Goal: Task Accomplishment & Management: Use online tool/utility

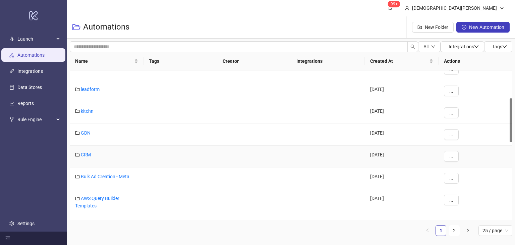
scroll to position [100, 0]
click at [86, 130] on link "GDN" at bounding box center [86, 131] width 10 height 5
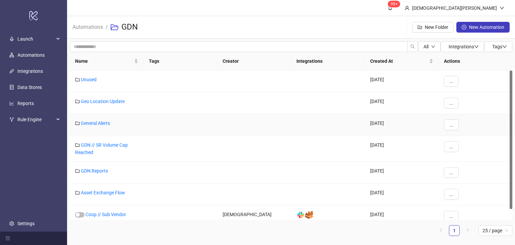
scroll to position [11, 0]
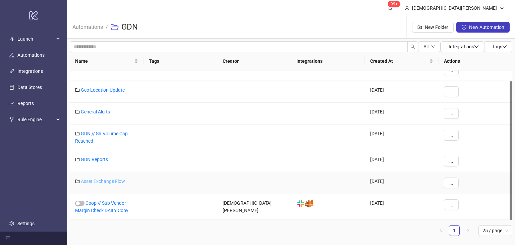
click at [98, 181] on link "Asset Exchange Flow" at bounding box center [103, 180] width 44 height 5
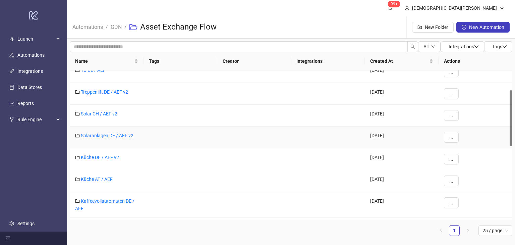
scroll to position [53, 0]
click at [101, 157] on link "Küche DE / AEF v2" at bounding box center [100, 157] width 38 height 5
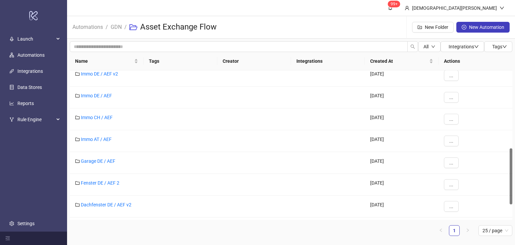
scroll to position [206, 0]
click at [99, 182] on link "Fenster DE / AEF 2" at bounding box center [100, 182] width 39 height 5
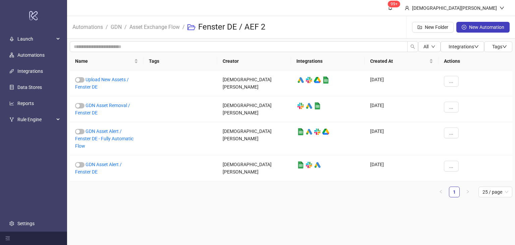
click at [144, 224] on main "99+ [PERSON_NAME] Automations / GDN / Asset Exchange Flow / Fenster DE / AEF 2 …" at bounding box center [291, 122] width 448 height 245
click at [152, 27] on link "Asset Exchange Flow" at bounding box center [154, 26] width 53 height 7
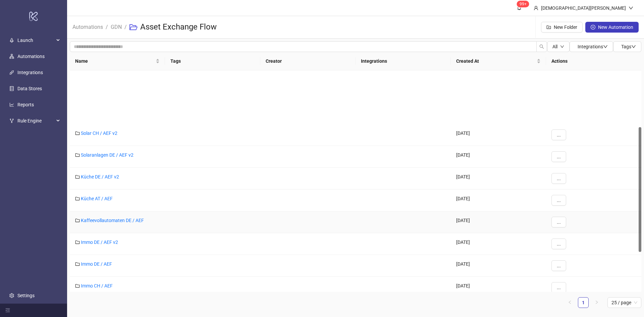
scroll to position [101, 0]
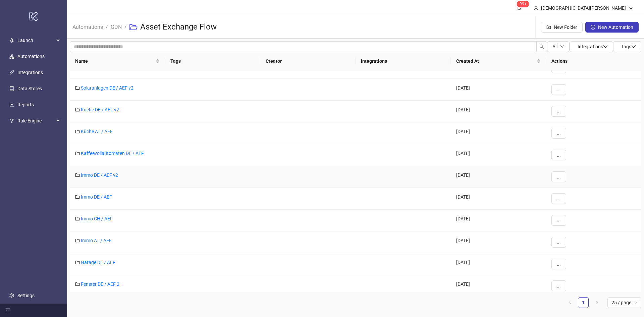
drag, startPoint x: 113, startPoint y: 175, endPoint x: 133, endPoint y: 183, distance: 21.6
click at [113, 175] on link "Immo DE / AEF v2" at bounding box center [99, 174] width 37 height 5
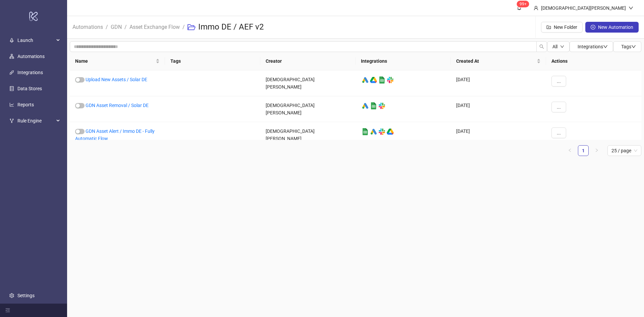
click at [240, 168] on main "99+ [PERSON_NAME] Automations / GDN / Asset Exchange Flow / Immo DE / AEF v2 Ne…" at bounding box center [355, 158] width 577 height 317
click at [141, 103] on link "GDN Asset Removal / Solar DE" at bounding box center [117, 105] width 63 height 5
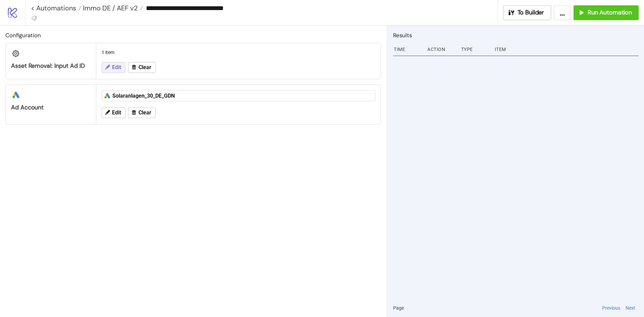
drag, startPoint x: 109, startPoint y: 64, endPoint x: 176, endPoint y: 163, distance: 119.6
click at [109, 65] on icon at bounding box center [107, 67] width 6 height 6
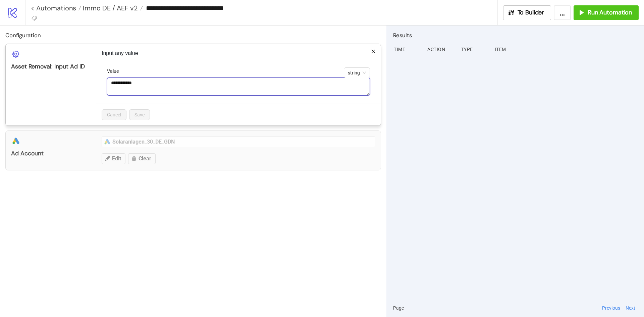
click at [172, 92] on textarea "**********" at bounding box center [238, 86] width 263 height 18
paste textarea
type textarea "**********"
click at [143, 113] on span "Save" at bounding box center [140, 114] width 10 height 5
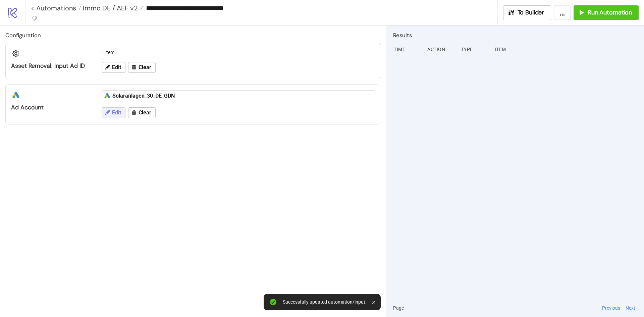
click at [117, 112] on span "Edit" at bounding box center [116, 113] width 9 height 6
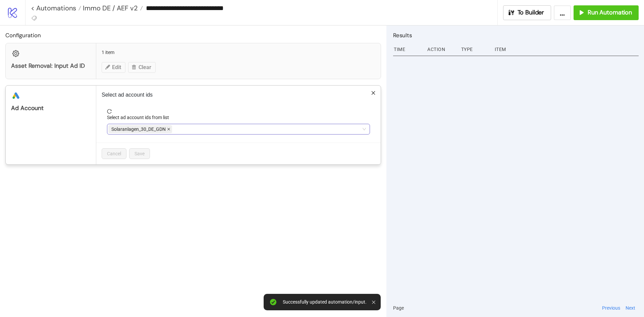
click at [170, 129] on icon "close" at bounding box center [168, 128] width 3 height 3
click at [178, 130] on div at bounding box center [234, 128] width 253 height 9
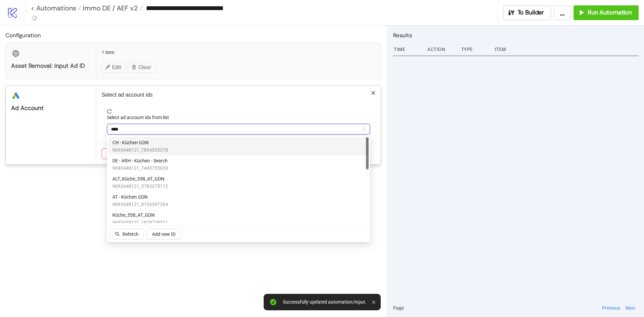
type input "*****"
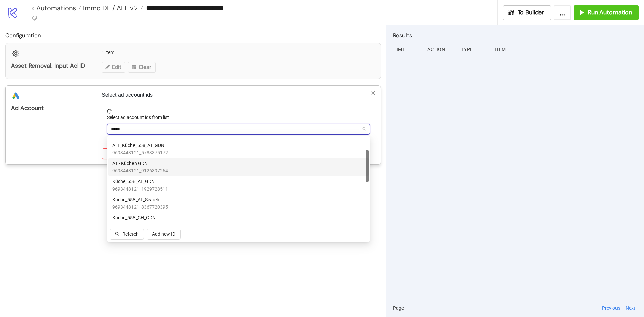
scroll to position [67, 0]
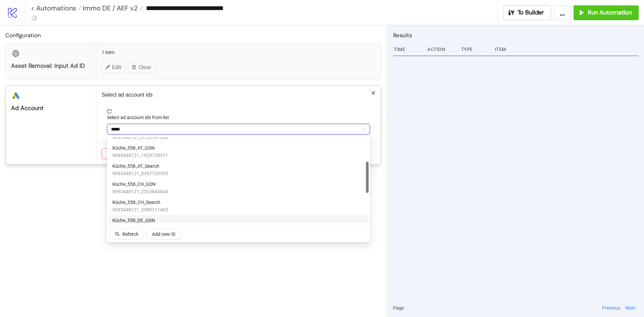
click at [149, 220] on span "Küche_558_DE_GDN" at bounding box center [140, 220] width 56 height 7
click at [246, 105] on div "Select ad account ids Select ad account ids from list Küche_558_DE_GDN küche Ca…" at bounding box center [238, 125] width 284 height 79
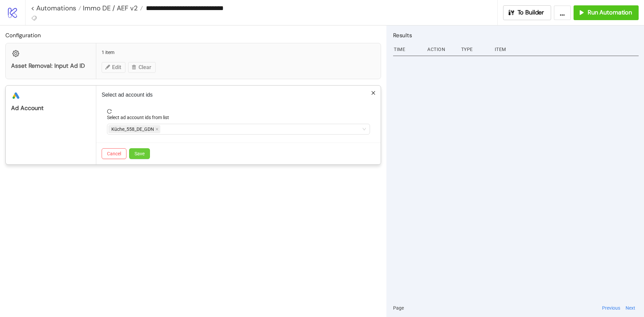
click at [149, 153] on button "Save" at bounding box center [139, 153] width 21 height 11
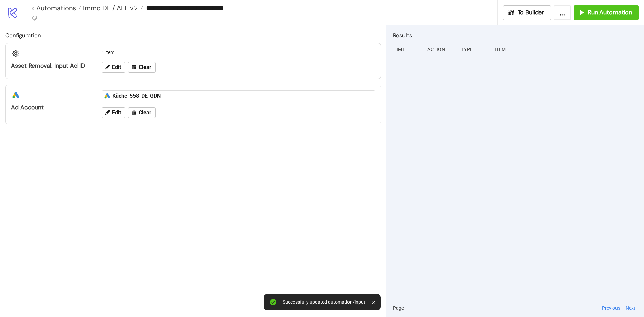
click at [466, 163] on div at bounding box center [516, 176] width 246 height 245
click at [515, 11] on span "To Builder" at bounding box center [531, 13] width 27 height 8
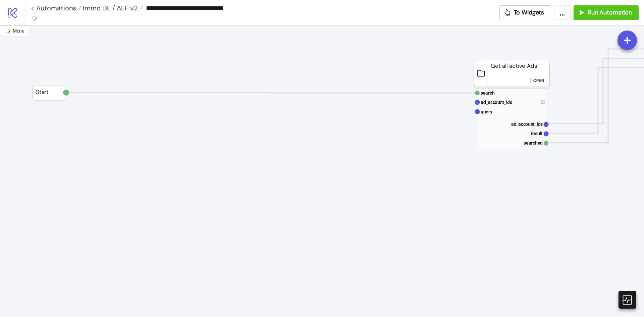
scroll to position [201, 0]
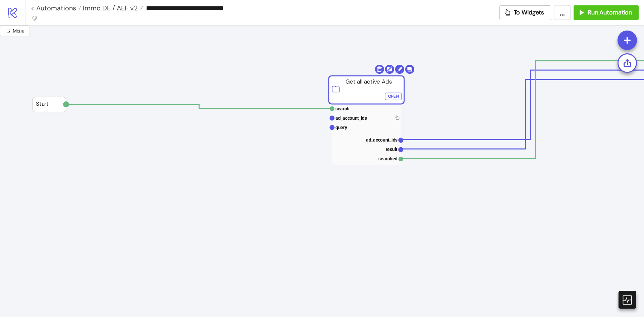
drag, startPoint x: 504, startPoint y: 79, endPoint x: 359, endPoint y: 83, distance: 145.3
click at [369, 118] on rect at bounding box center [366, 117] width 69 height 9
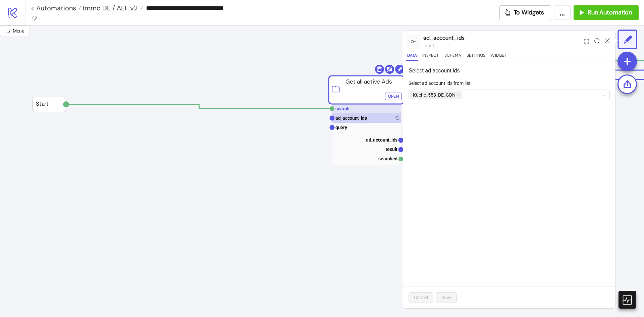
click at [371, 107] on rect at bounding box center [366, 108] width 69 height 9
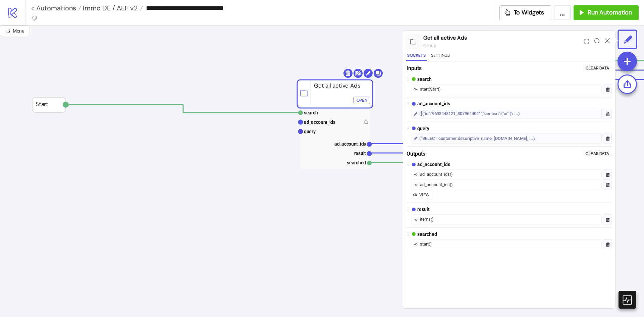
drag, startPoint x: 328, startPoint y: 96, endPoint x: 297, endPoint y: 98, distance: 31.6
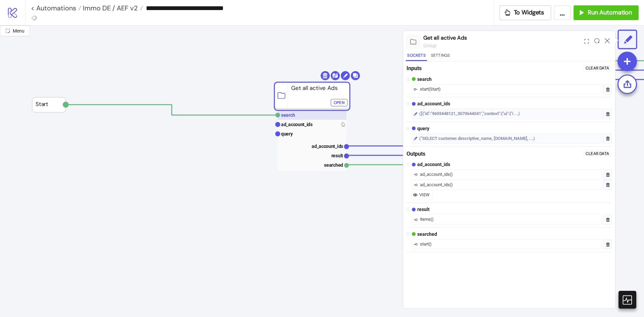
click at [297, 115] on rect at bounding box center [312, 114] width 69 height 9
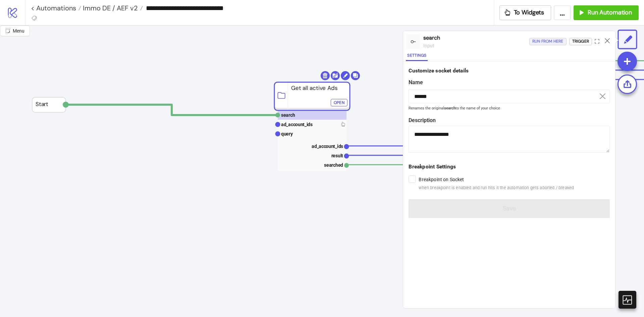
click at [515, 43] on div "Run from here" at bounding box center [547, 42] width 31 height 8
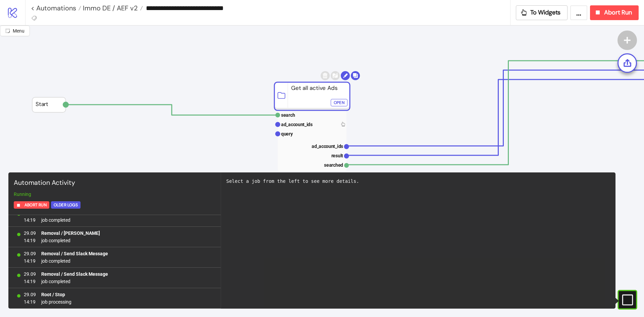
scroll to position [0, 0]
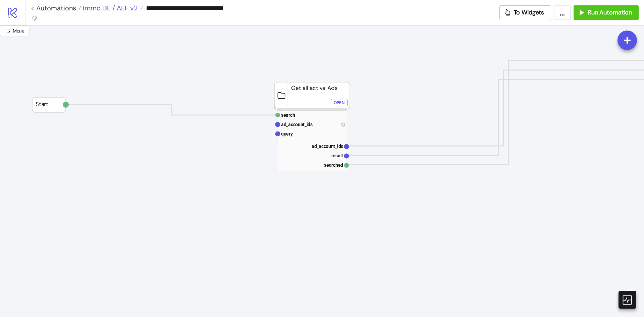
click at [101, 5] on span "Immo DE / AEF v2" at bounding box center [109, 8] width 57 height 9
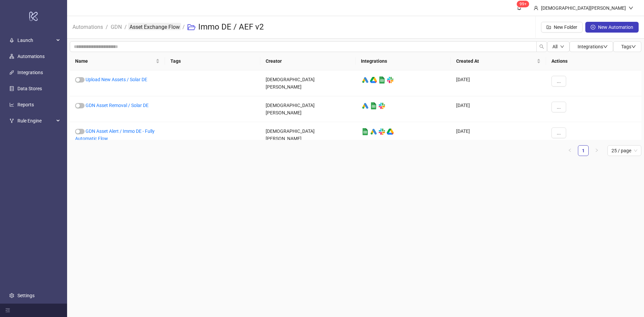
click at [148, 23] on link "Asset Exchange Flow" at bounding box center [154, 26] width 53 height 7
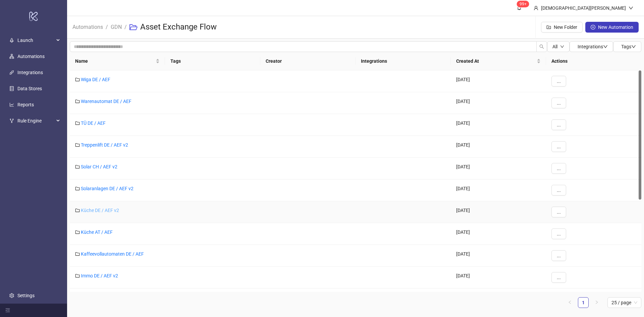
click at [111, 210] on link "Küche DE / AEF v2" at bounding box center [100, 210] width 38 height 5
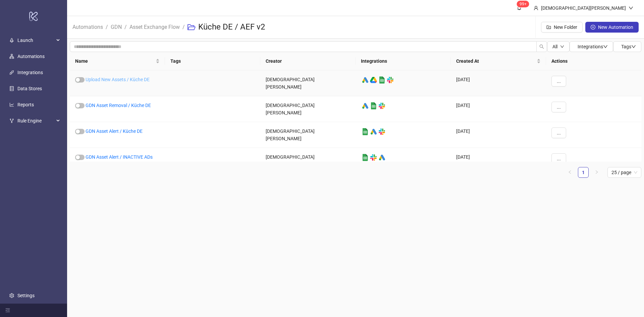
click at [129, 80] on link "Upload New Assets / Küche DE" at bounding box center [118, 79] width 64 height 5
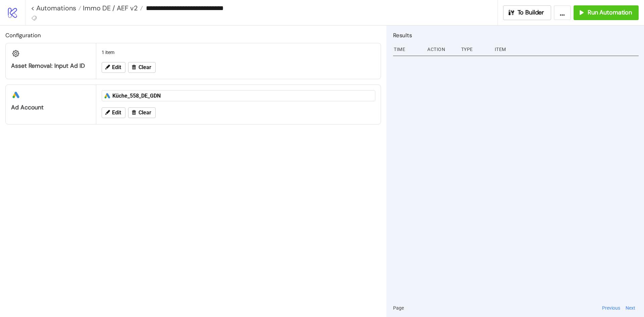
type input "**********"
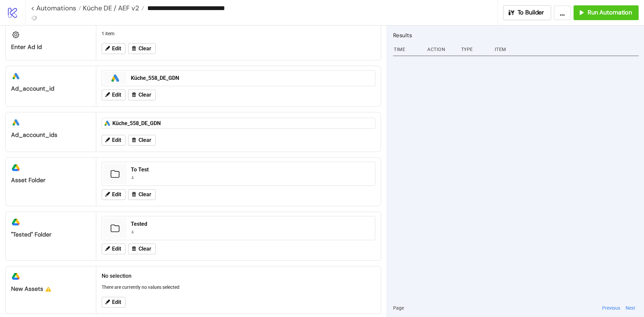
scroll to position [26, 0]
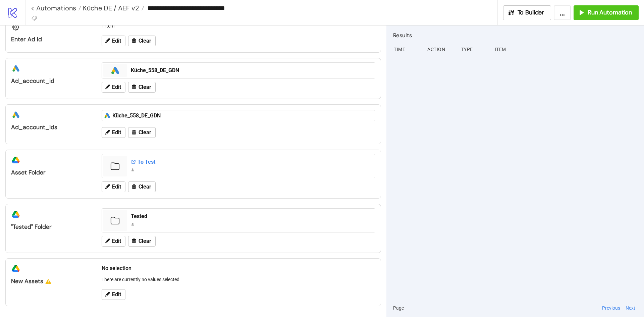
click at [137, 165] on div "To Test" at bounding box center [251, 161] width 240 height 7
click at [113, 245] on span "Edit" at bounding box center [116, 294] width 9 height 6
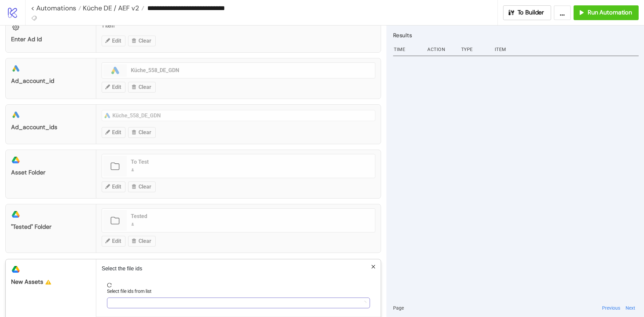
click at [161, 245] on div at bounding box center [234, 302] width 253 height 9
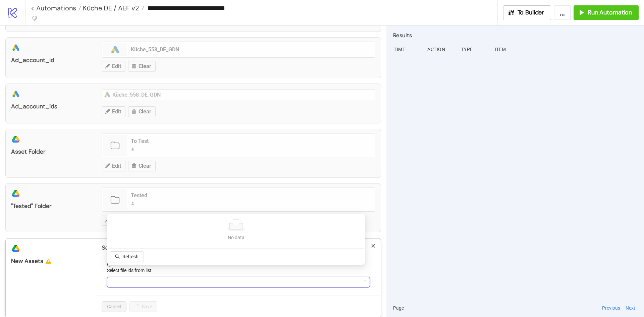
scroll to position [58, 0]
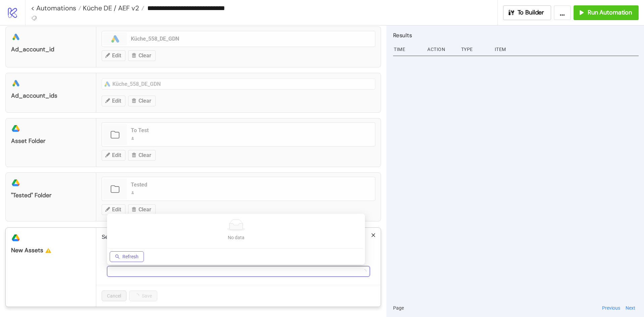
click at [133, 245] on span "Refresh" at bounding box center [130, 256] width 16 height 5
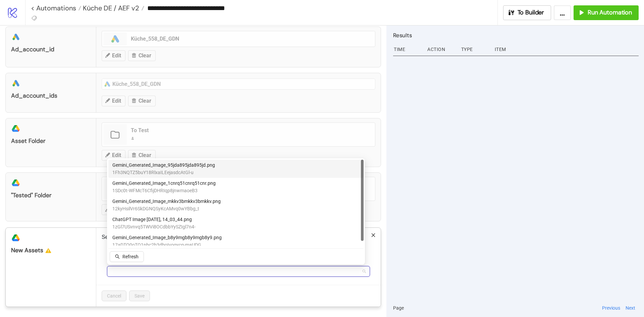
click at [169, 169] on span "1Fh3NQTZ5buY18RlxaILEejasdcAtGl-u" at bounding box center [163, 172] width 103 height 7
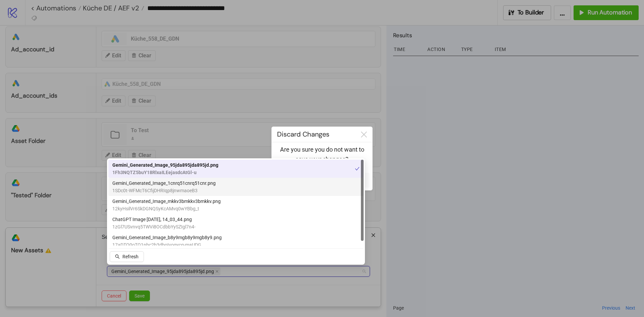
click at [161, 188] on span "1SDc0t-WFMcT6CfijDHRIqp8jnwmaoeB3" at bounding box center [163, 190] width 103 height 7
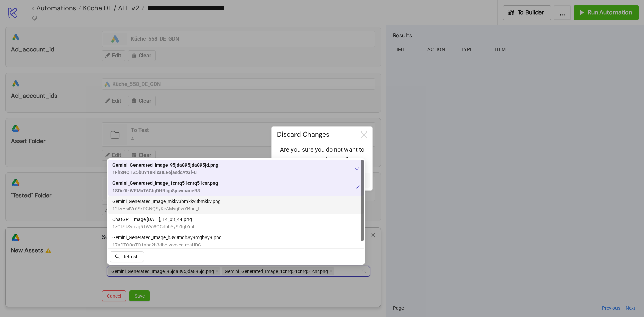
click at [157, 202] on span "Gemini_Generated_Image_mkkv3bmkkv3bmkkv.png" at bounding box center [166, 201] width 108 height 7
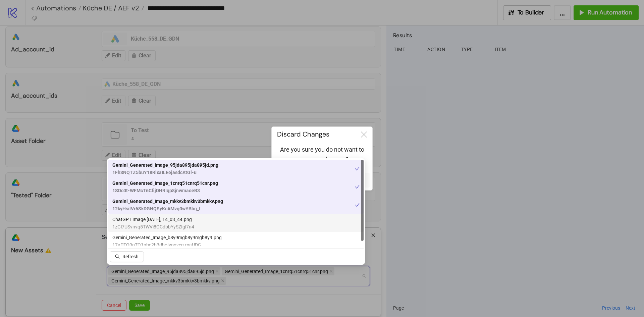
click at [150, 225] on span "1zGl7USvnvq5TWVi8OCdbbYySZIgl7n4-" at bounding box center [153, 226] width 83 height 7
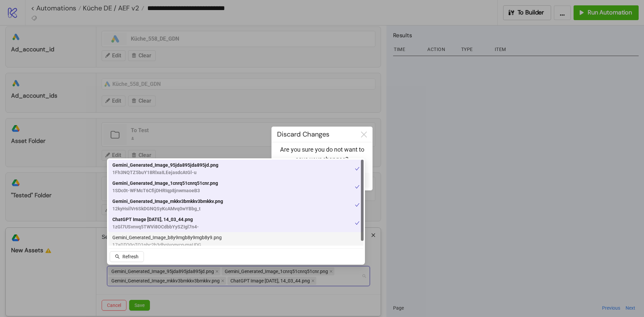
click at [148, 243] on span "17aDTO0oTO1nbc2b3dboIvogycg-maUDG" at bounding box center [166, 244] width 109 height 7
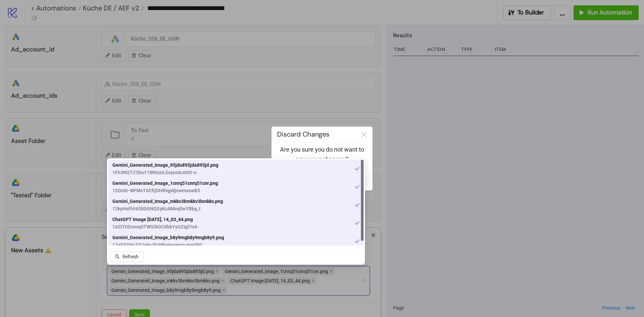
scroll to position [5, 0]
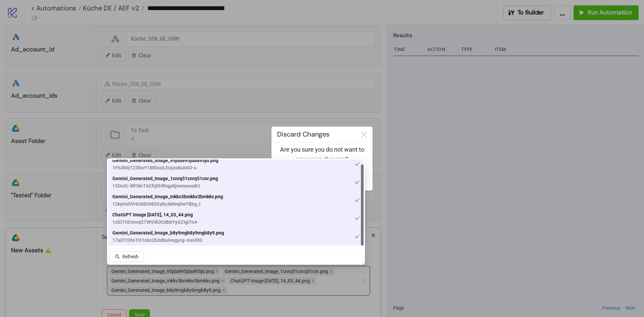
click at [438, 243] on div at bounding box center [322, 158] width 644 height 317
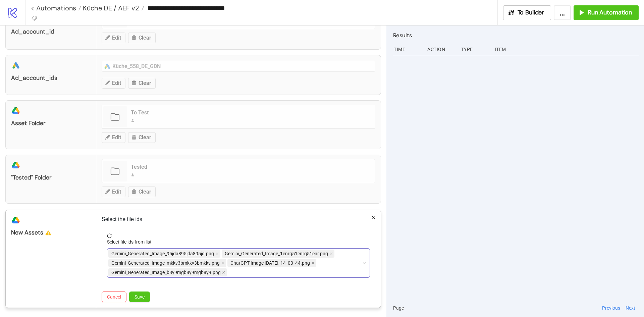
scroll to position [77, 0]
click at [139, 245] on span "Save" at bounding box center [140, 295] width 10 height 5
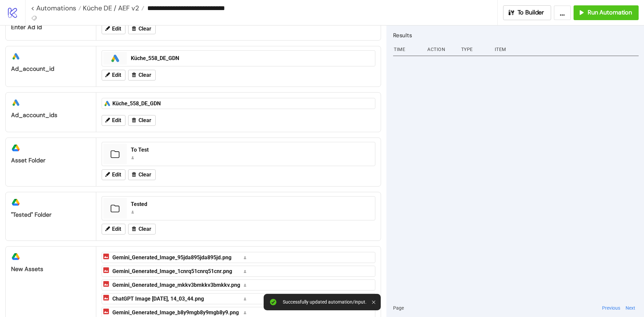
scroll to position [0, 0]
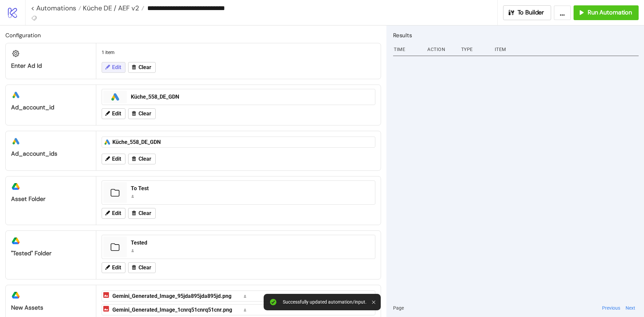
click at [115, 65] on span "Edit" at bounding box center [116, 67] width 9 height 6
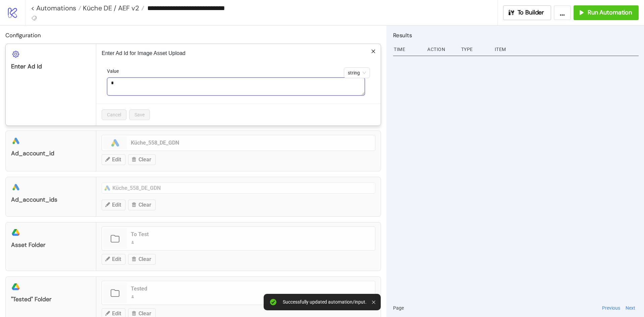
click at [179, 85] on textarea "*" at bounding box center [236, 86] width 258 height 18
paste textarea "**********"
type textarea "**********"
click at [231, 61] on div "**********" at bounding box center [238, 85] width 284 height 82
click at [143, 117] on span "Save" at bounding box center [140, 114] width 10 height 5
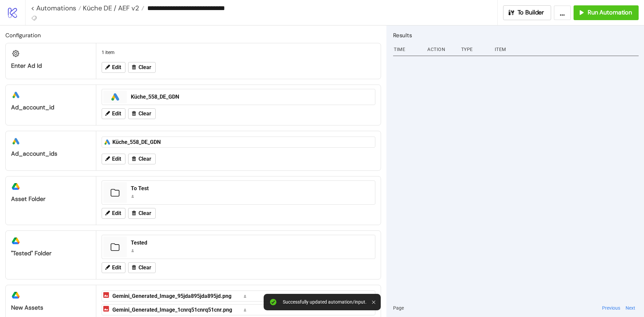
click at [440, 129] on div at bounding box center [516, 176] width 246 height 245
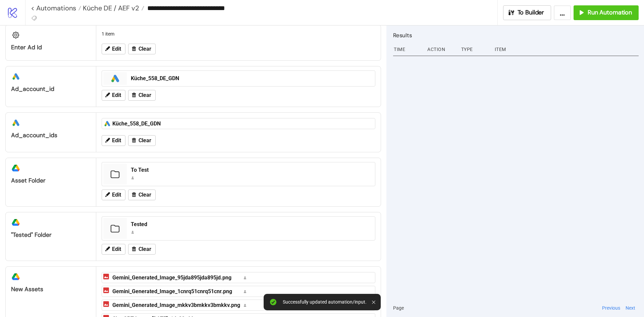
scroll to position [34, 0]
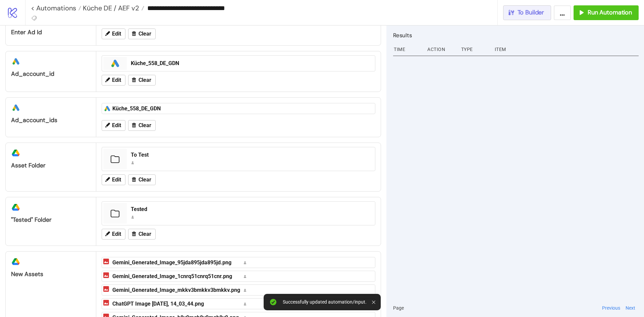
click at [515, 15] on span "To Builder" at bounding box center [531, 13] width 27 height 8
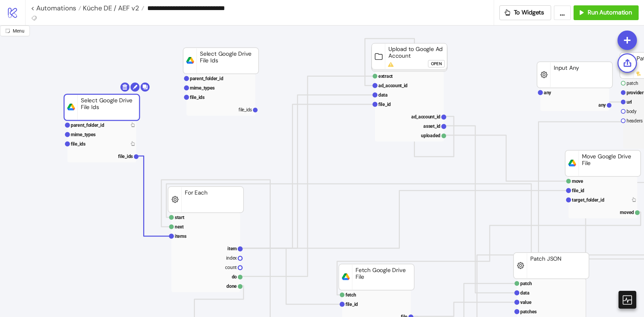
drag, startPoint x: 112, startPoint y: 109, endPoint x: 121, endPoint y: 103, distance: 10.9
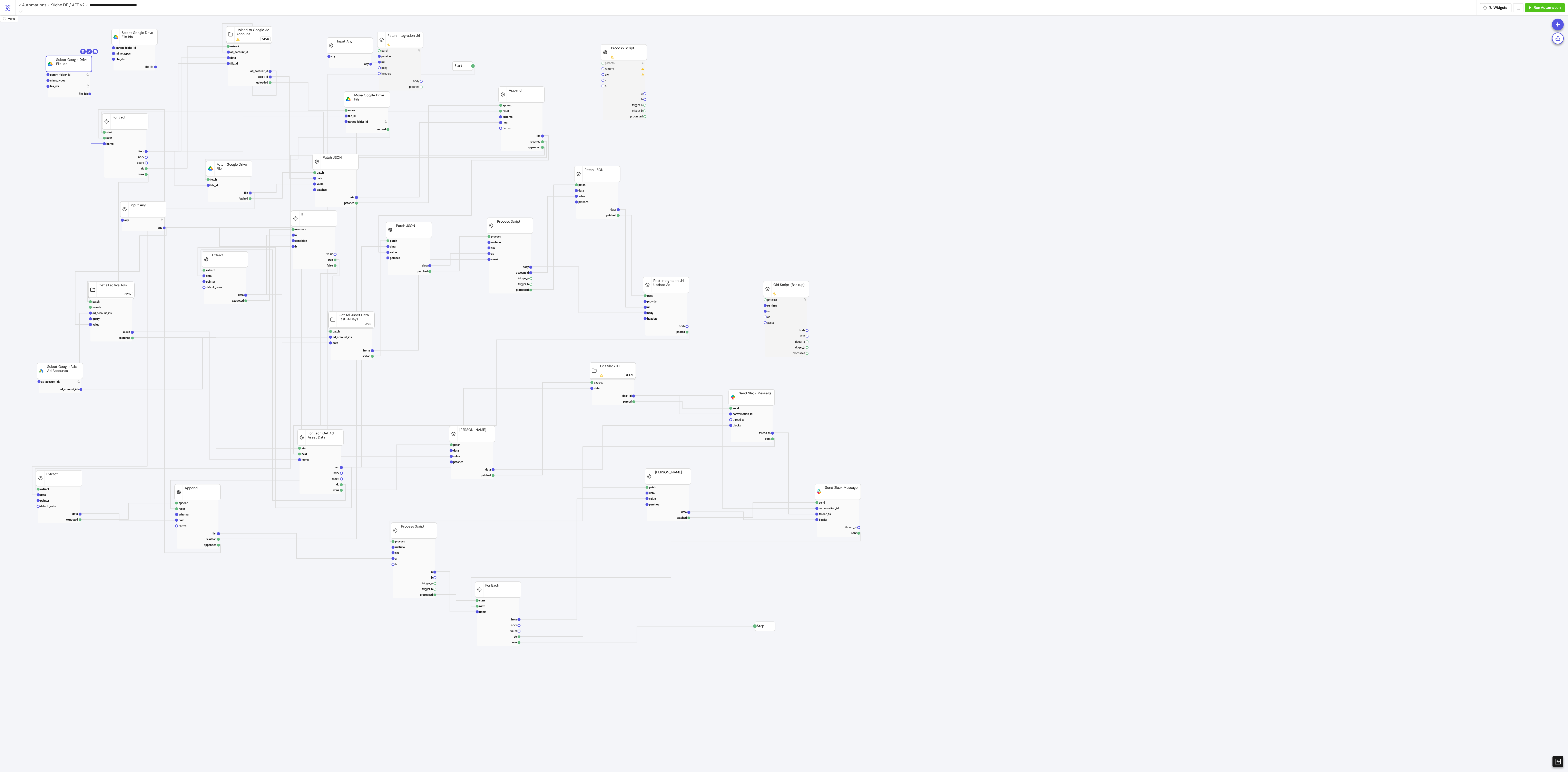
click at [34, 149] on icon "process runtime src a b a b trigger_a trigger_b processed Process Script proces…" at bounding box center [784, 424] width 1568 height 817
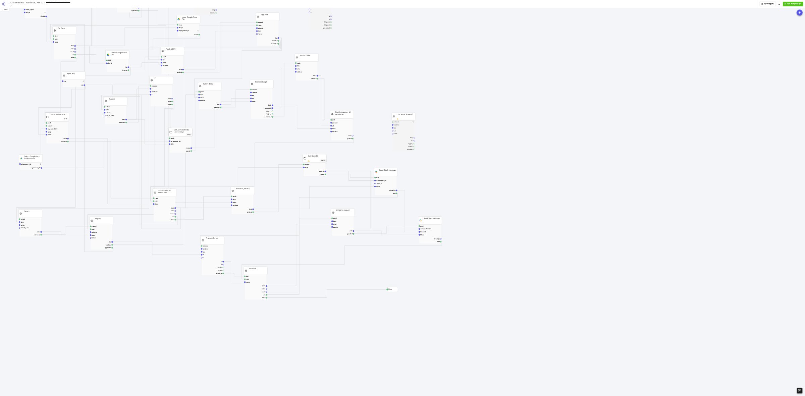
scroll to position [0, 20]
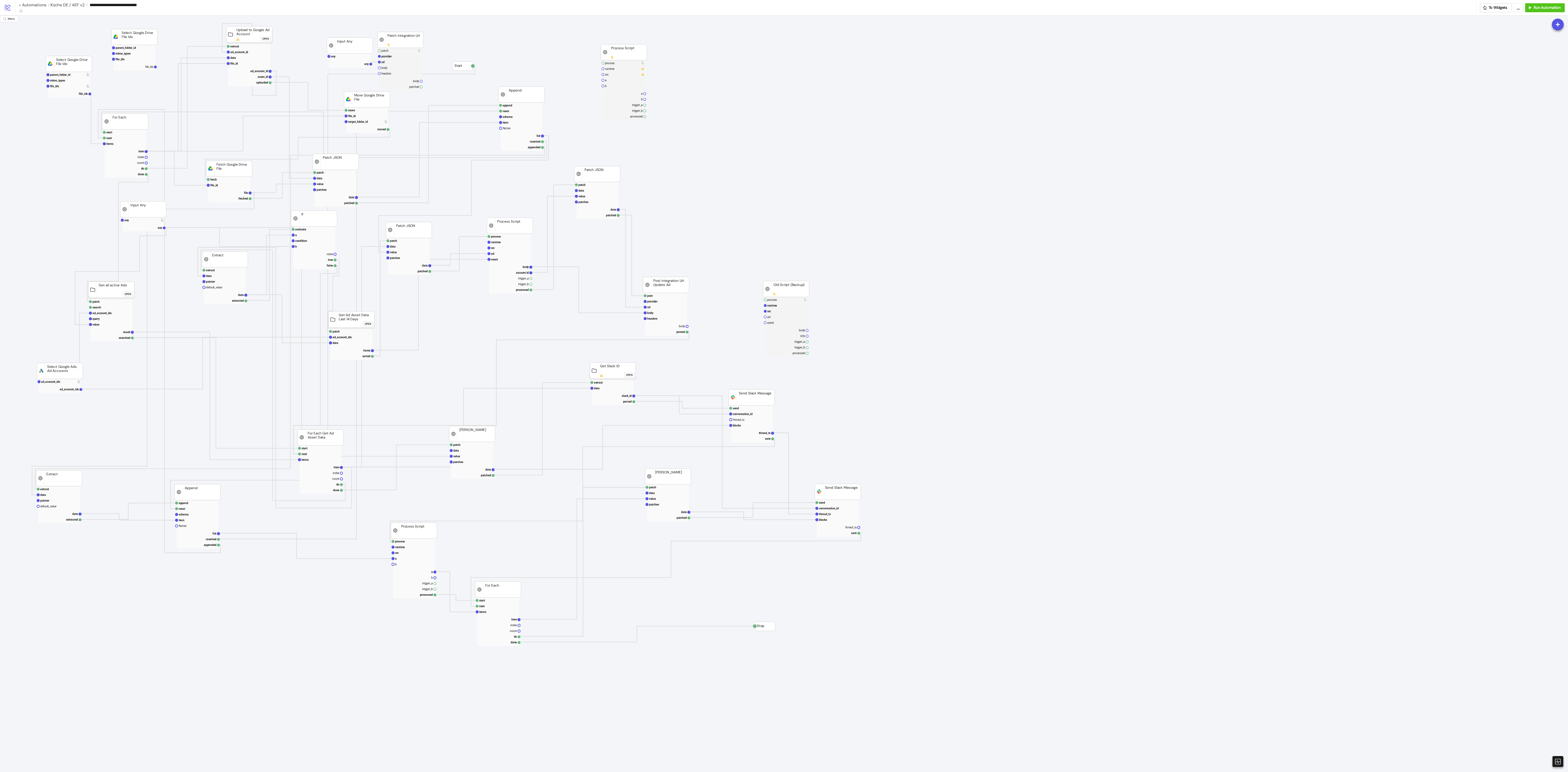
drag, startPoint x: 41, startPoint y: 178, endPoint x: 192, endPoint y: 75, distance: 182.8
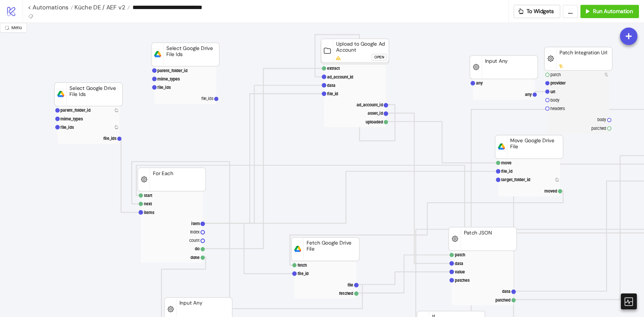
scroll to position [0, 0]
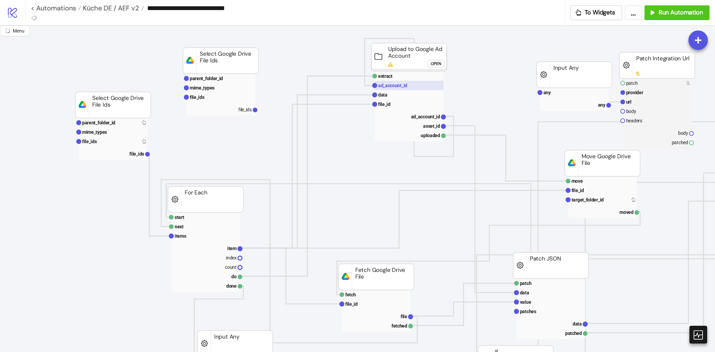
drag, startPoint x: 567, startPoint y: 98, endPoint x: 421, endPoint y: 86, distance: 146.1
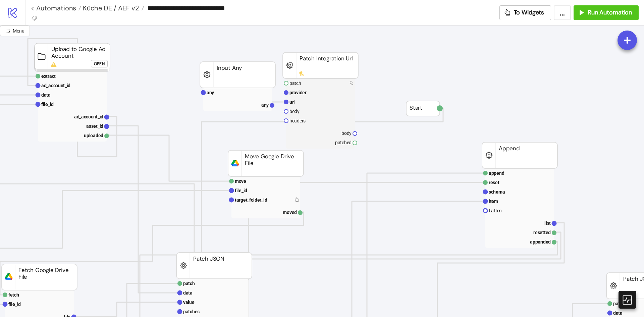
scroll to position [0, 268]
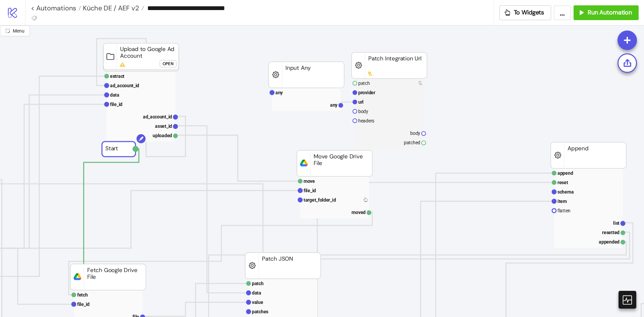
drag, startPoint x: 488, startPoint y: 108, endPoint x: 133, endPoint y: 139, distance: 355.5
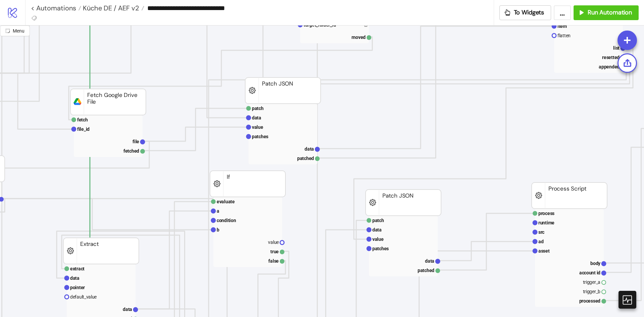
scroll to position [67, 268]
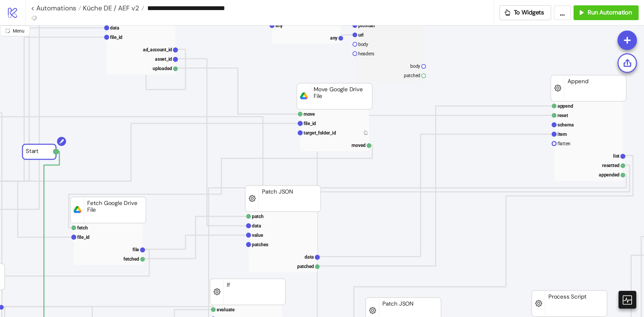
drag, startPoint x: 124, startPoint y: 78, endPoint x: 87, endPoint y: 192, distance: 119.4
click at [53, 159] on rect at bounding box center [37, 151] width 30 height 15
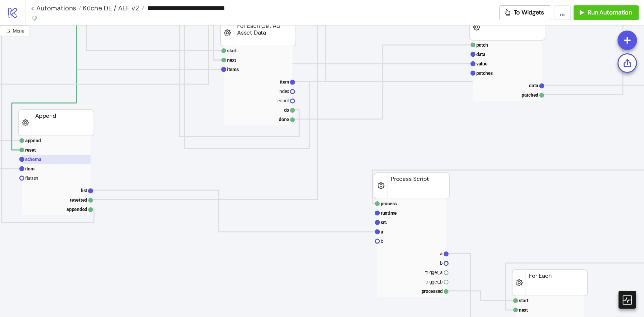
scroll to position [637, 268]
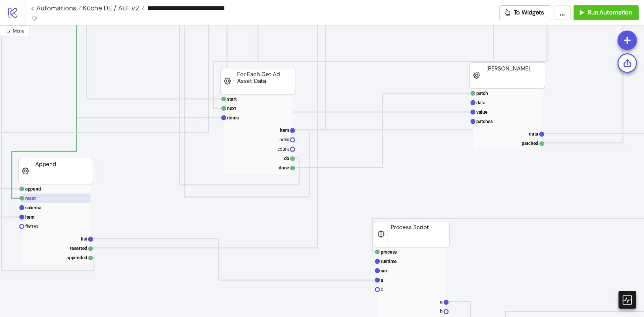
click at [68, 202] on rect at bounding box center [56, 198] width 69 height 9
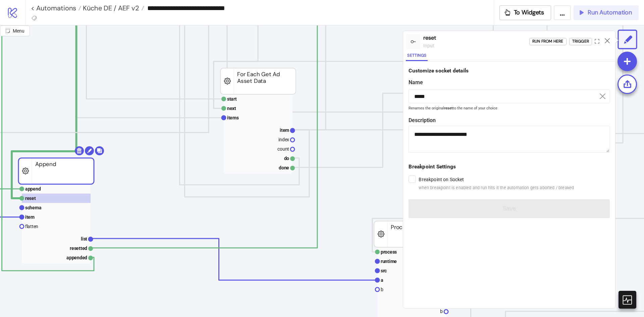
click at [515, 10] on span "Run Automation" at bounding box center [610, 13] width 44 height 8
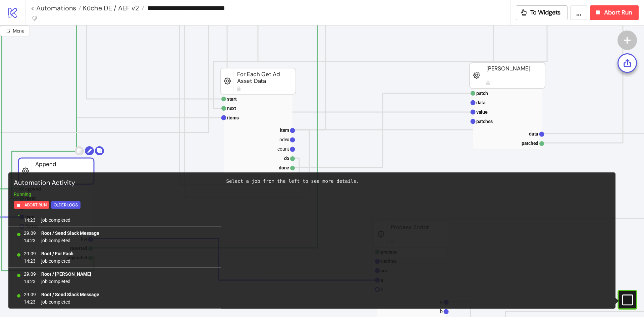
scroll to position [1789, 0]
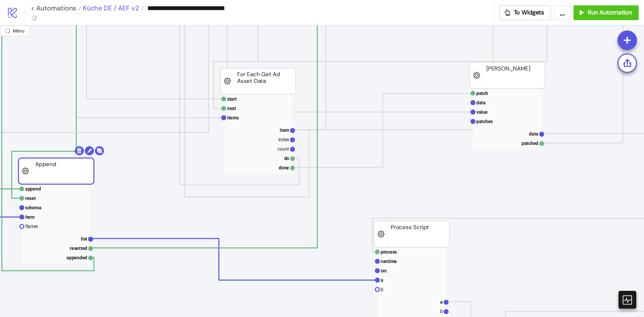
click at [123, 6] on span "Küche DE / AEF v2" at bounding box center [110, 8] width 58 height 9
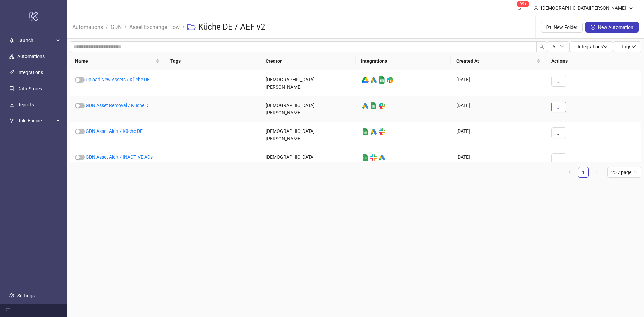
click at [515, 104] on span "..." at bounding box center [559, 106] width 4 height 5
click at [379, 192] on main "99+ [PERSON_NAME] Automations / GDN / Asset Exchange Flow / Küche DE / AEF v2 N…" at bounding box center [355, 158] width 577 height 317
click at [135, 97] on div "GDN Asset Removal / Küche DE" at bounding box center [117, 109] width 95 height 26
click at [135, 103] on link "GDN Asset Removal / Küche DE" at bounding box center [118, 105] width 65 height 5
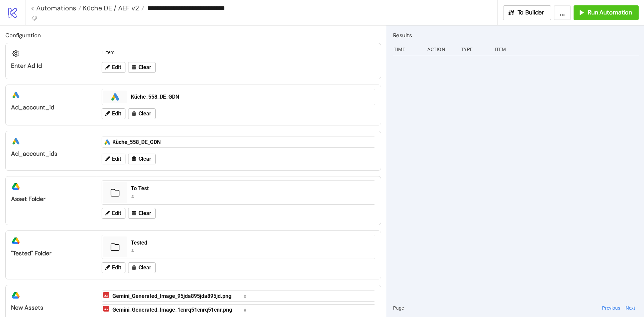
type input "**********"
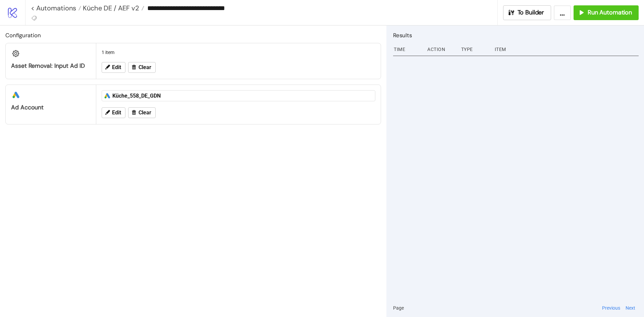
click at [117, 52] on div "1 item" at bounding box center [238, 52] width 279 height 13
click at [113, 60] on div "Edit Clear" at bounding box center [238, 67] width 279 height 17
click at [116, 64] on span "Edit" at bounding box center [116, 67] width 9 height 6
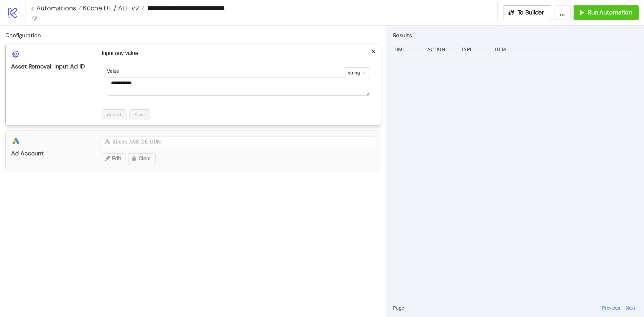
click at [285, 238] on div "**********" at bounding box center [322, 158] width 644 height 317
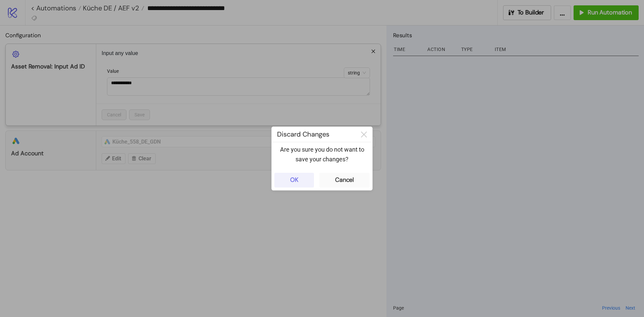
click at [304, 177] on button "OK" at bounding box center [294, 180] width 40 height 15
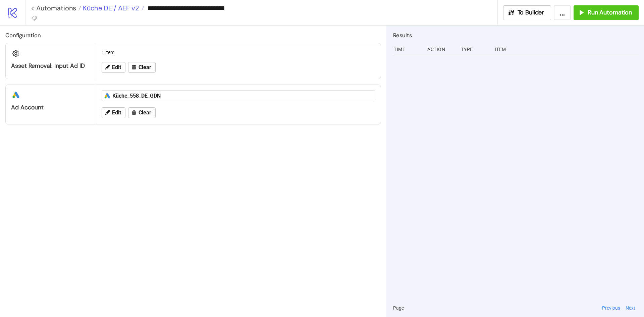
click at [126, 11] on span "Küche DE / AEF v2" at bounding box center [110, 8] width 58 height 9
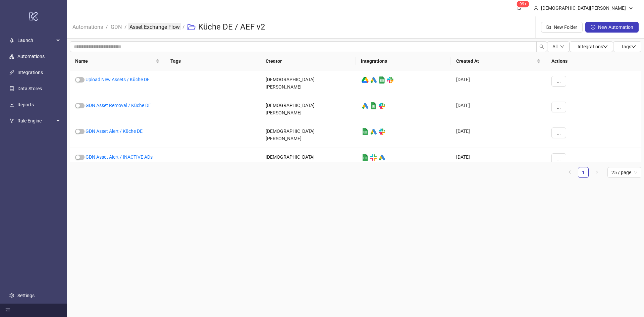
click at [153, 25] on link "Asset Exchange Flow" at bounding box center [154, 26] width 53 height 7
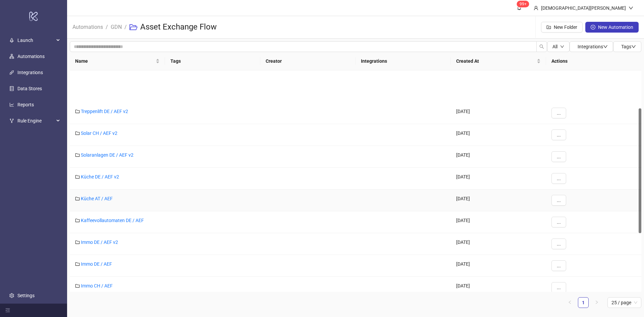
scroll to position [67, 0]
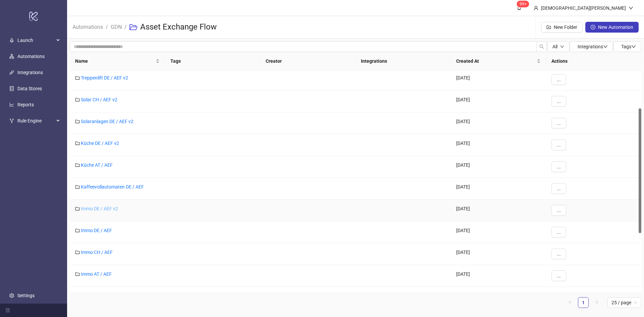
click at [113, 208] on link "Immo DE / AEF v2" at bounding box center [99, 208] width 37 height 5
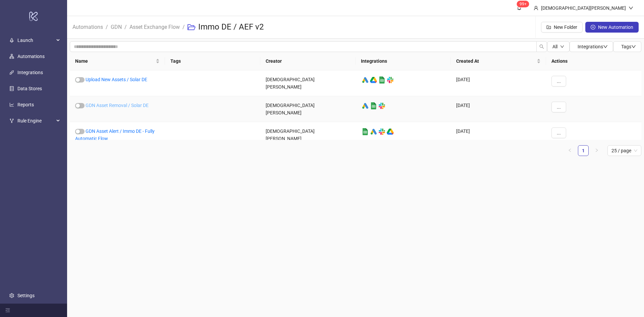
click at [134, 103] on link "GDN Asset Removal / Solar DE" at bounding box center [117, 105] width 63 height 5
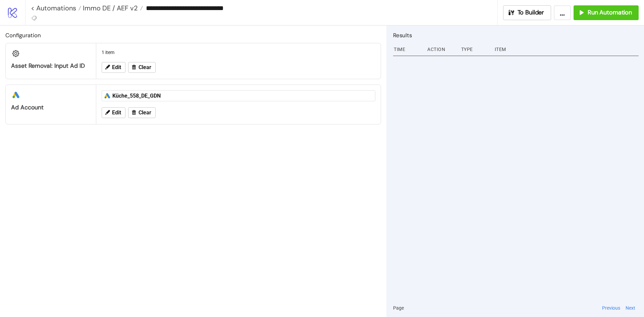
click at [214, 7] on input "**********" at bounding box center [320, 8] width 354 height 10
drag, startPoint x: 228, startPoint y: 8, endPoint x: 215, endPoint y: 6, distance: 13.1
click at [215, 6] on input "**********" at bounding box center [320, 8] width 354 height 10
click at [274, 5] on input "**********" at bounding box center [320, 8] width 354 height 10
type input "**********"
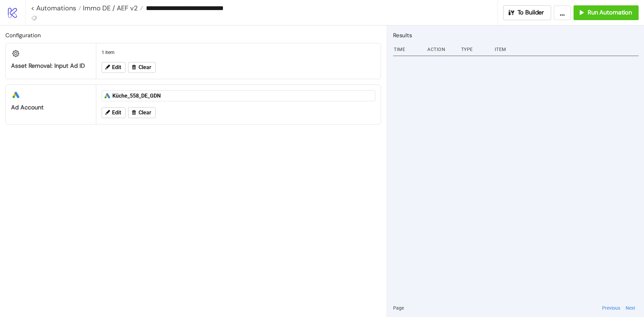
click at [237, 171] on div "Configuration Asset Removal: Input Ad ID 1 item Edit Clear platform/google_ads …" at bounding box center [193, 170] width 386 height 291
click at [265, 6] on input "**********" at bounding box center [320, 8] width 354 height 10
click at [112, 5] on span "Immo DE / AEF v2" at bounding box center [109, 8] width 57 height 9
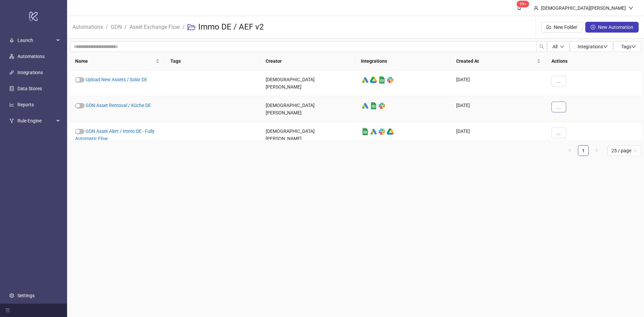
click at [515, 106] on button "..." at bounding box center [558, 107] width 15 height 11
click at [515, 149] on span "Move" at bounding box center [573, 148] width 19 height 7
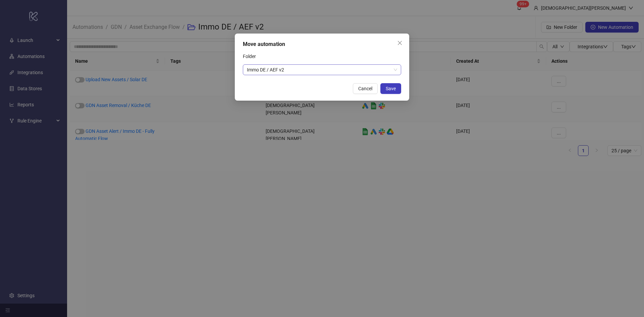
click at [374, 74] on span "Immo DE / AEF v2" at bounding box center [322, 70] width 150 height 10
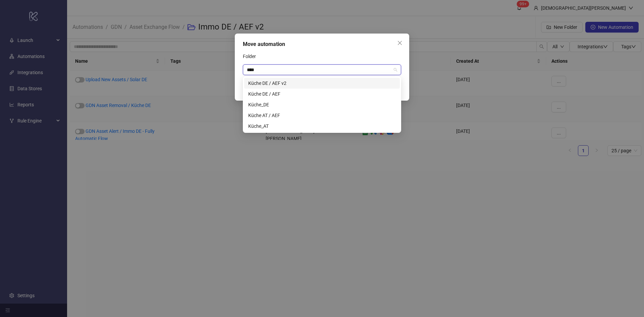
type input "*****"
click at [291, 87] on div "Küche DE / AEF v2" at bounding box center [322, 82] width 148 height 7
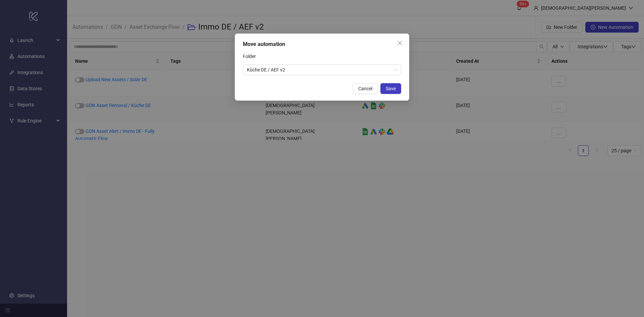
click at [315, 49] on div "Move automation Folder Küche DE / AEF v2 Cancel Save" at bounding box center [322, 67] width 174 height 67
click at [386, 83] on div "Move automation Folder Küche DE / AEF v2 Cancel Save" at bounding box center [322, 67] width 174 height 67
click at [388, 87] on span "Save" at bounding box center [391, 88] width 10 height 5
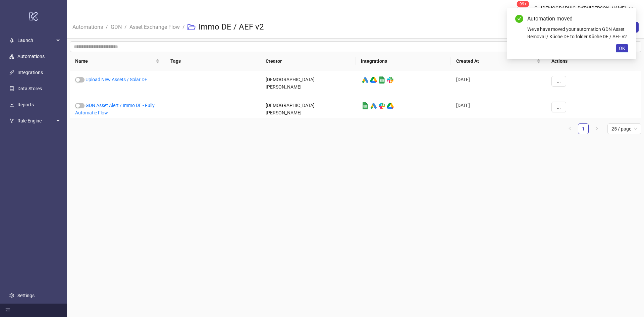
drag, startPoint x: 387, startPoint y: 192, endPoint x: 238, endPoint y: 104, distance: 172.5
click at [386, 191] on main "99+ [PERSON_NAME] Automations / GDN / Asset Exchange Flow / Immo DE / AEF v2 Ne…" at bounding box center [355, 158] width 577 height 317
click at [141, 23] on link "Asset Exchange Flow" at bounding box center [154, 26] width 53 height 7
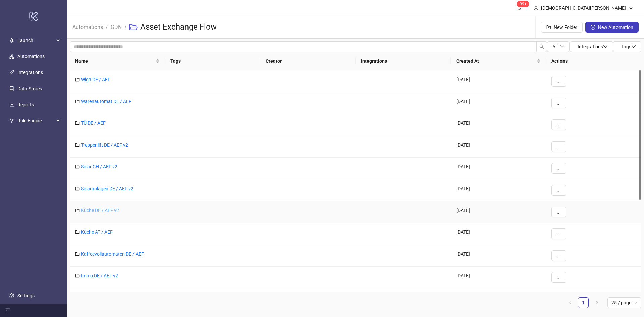
click at [111, 210] on link "Küche DE / AEF v2" at bounding box center [100, 210] width 38 height 5
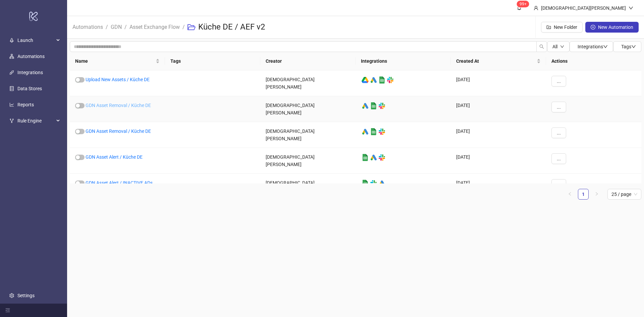
click at [134, 103] on link "GDN Asset Removal / Küche DE" at bounding box center [118, 105] width 65 height 5
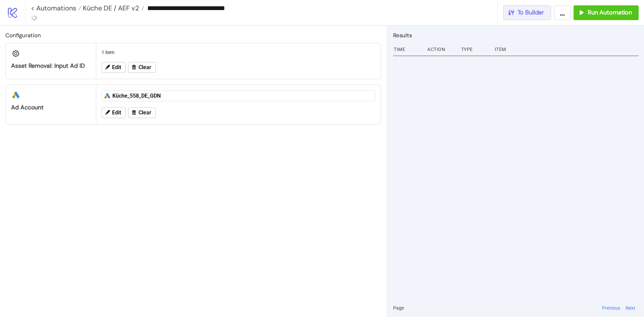
click at [515, 13] on span "To Builder" at bounding box center [531, 13] width 27 height 8
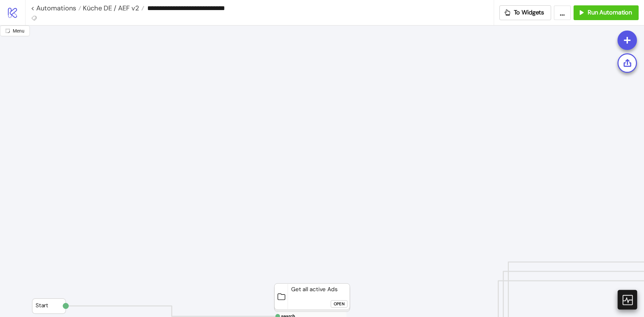
click at [515, 245] on icon at bounding box center [627, 300] width 12 height 12
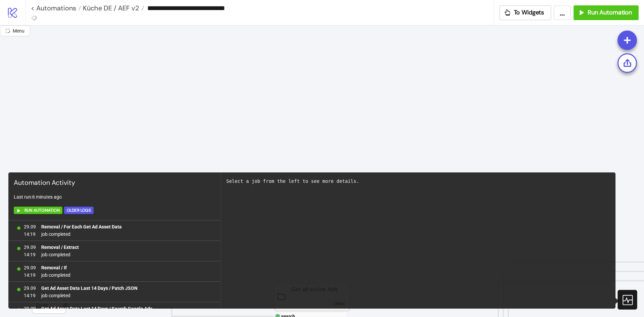
scroll to position [607, 0]
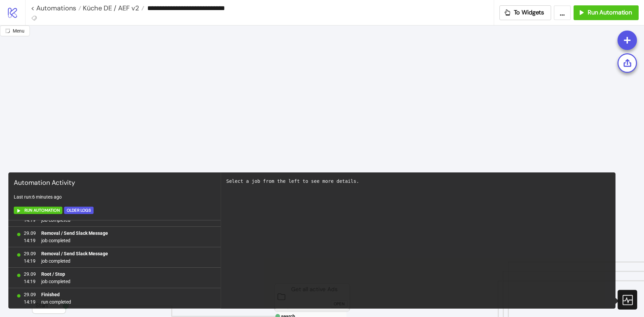
click at [112, 7] on span "Küche DE / AEF v2" at bounding box center [110, 8] width 58 height 9
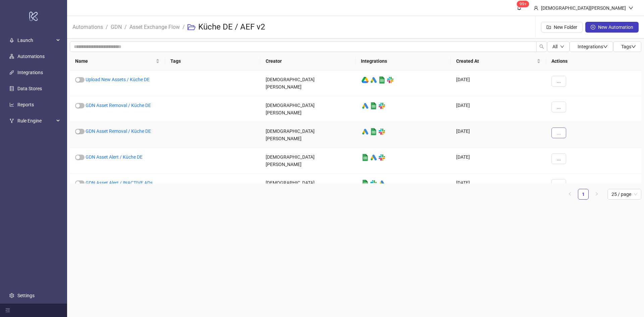
click at [515, 127] on button "..." at bounding box center [558, 132] width 15 height 11
click at [515, 190] on span "Delete" at bounding box center [573, 191] width 19 height 7
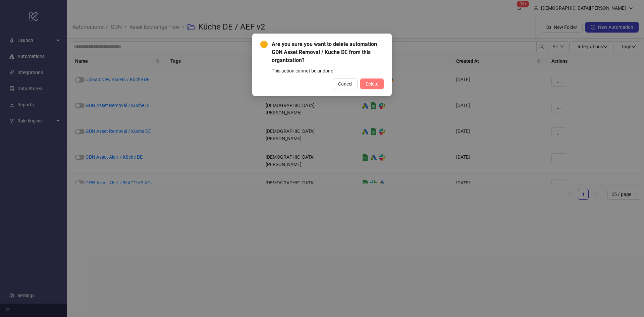
click at [373, 83] on span "Delete" at bounding box center [372, 83] width 13 height 5
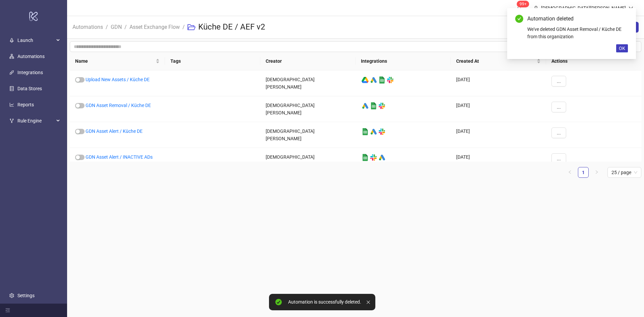
click at [350, 204] on main "99+ [PERSON_NAME] Automations / GDN / Asset Exchange Flow / Küche DE / AEF v2 N…" at bounding box center [355, 158] width 577 height 317
click at [131, 103] on link "GDN Asset Removal / Küche DE" at bounding box center [118, 105] width 65 height 5
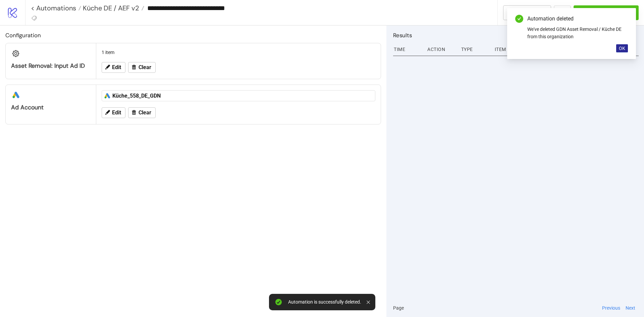
click at [515, 45] on button "OK" at bounding box center [622, 48] width 12 height 8
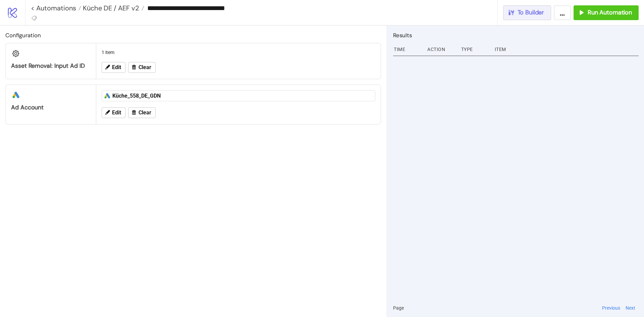
click at [515, 14] on span "To Builder" at bounding box center [531, 13] width 27 height 8
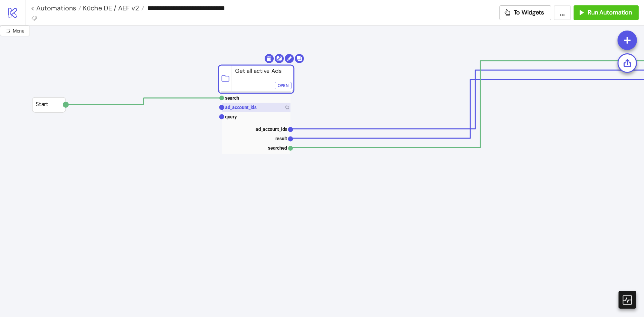
drag, startPoint x: 293, startPoint y: 97, endPoint x: 236, endPoint y: 131, distance: 66.4
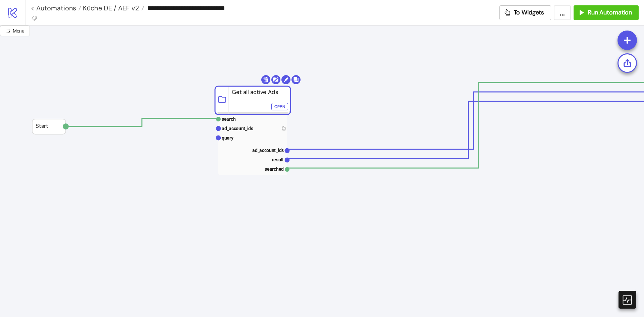
scroll to position [168, 0]
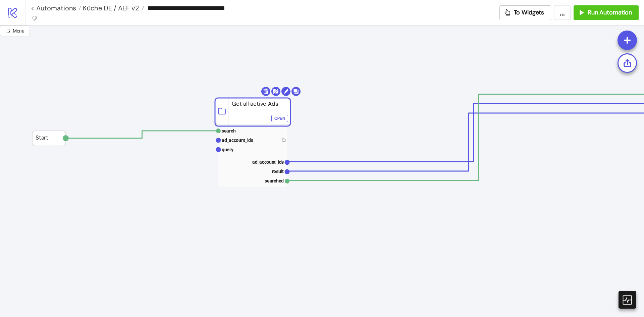
click at [247, 103] on rect at bounding box center [252, 112] width 75 height 28
click at [66, 7] on link "< Automations" at bounding box center [56, 8] width 50 height 7
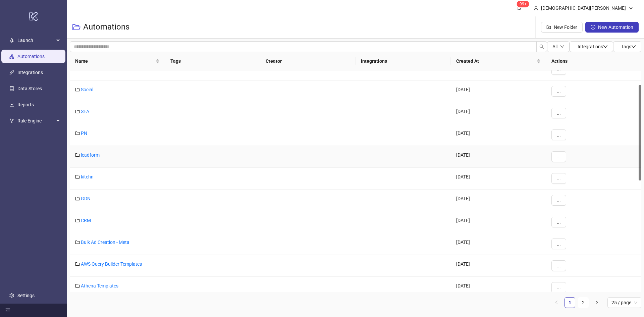
scroll to position [101, 0]
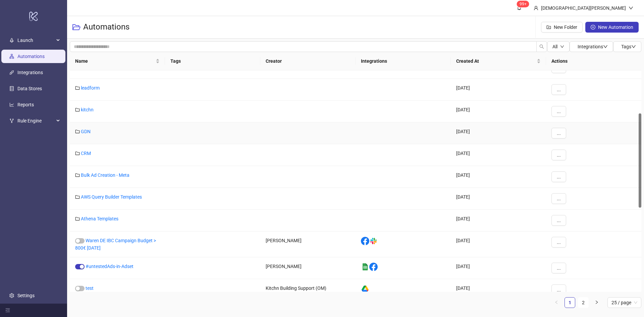
click at [82, 130] on link "GDN" at bounding box center [86, 131] width 10 height 5
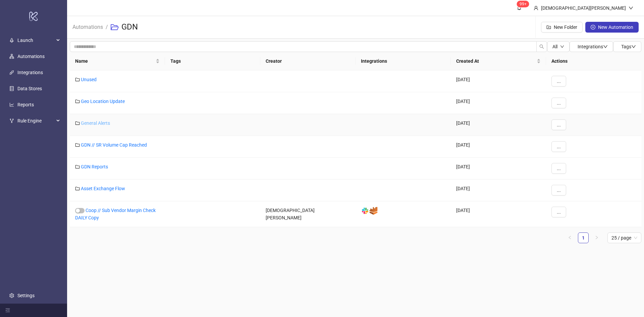
click at [103, 122] on link "General Alerts" at bounding box center [95, 122] width 29 height 5
click at [95, 167] on link "GDN Reports" at bounding box center [94, 166] width 27 height 5
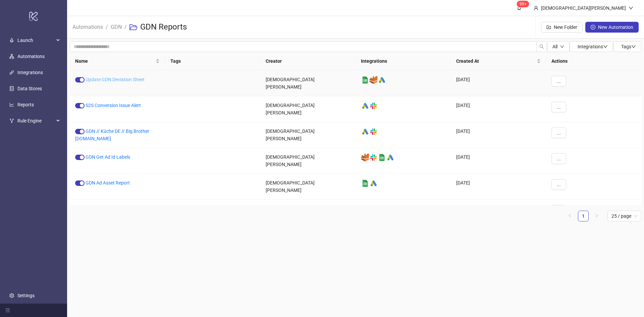
click at [125, 81] on link "Update GDN Deviation Sheet" at bounding box center [115, 79] width 59 height 5
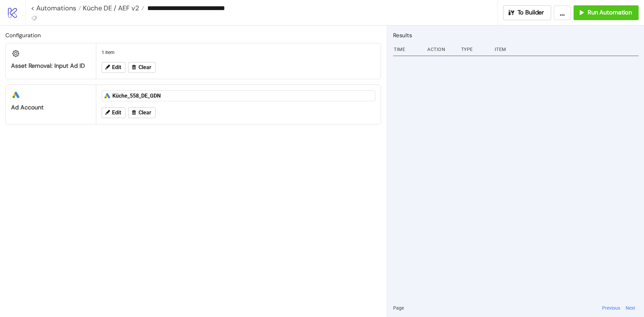
type input "**********"
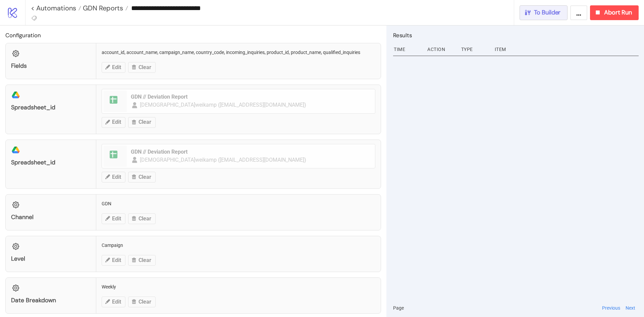
click at [515, 18] on button "To Builder" at bounding box center [544, 12] width 48 height 15
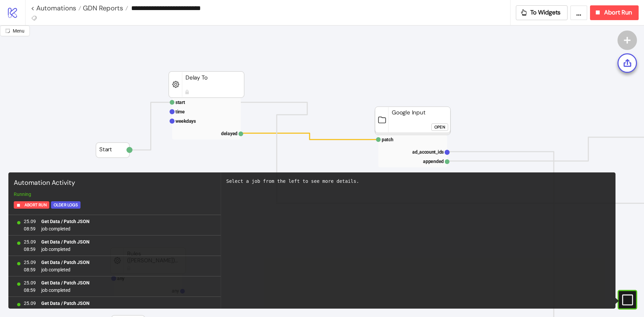
scroll to position [602, 0]
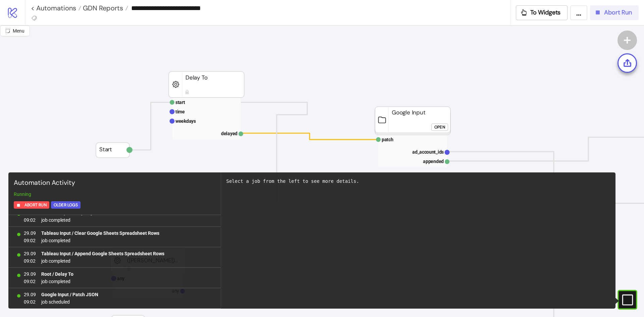
click at [515, 15] on div "Abort Run" at bounding box center [613, 13] width 38 height 8
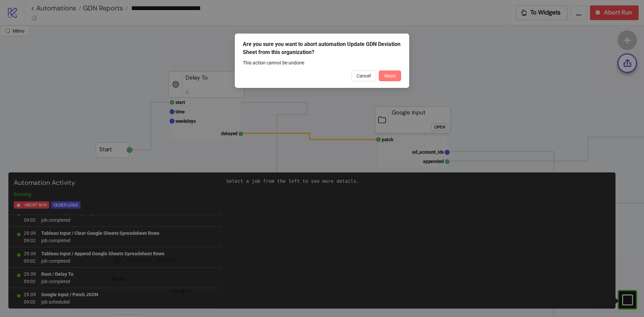
click at [386, 71] on button "Abort" at bounding box center [390, 75] width 22 height 11
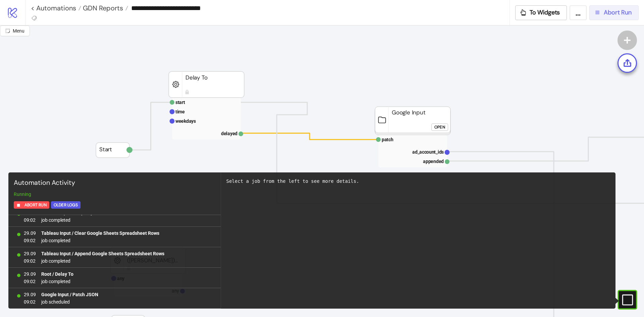
scroll to position [0, 0]
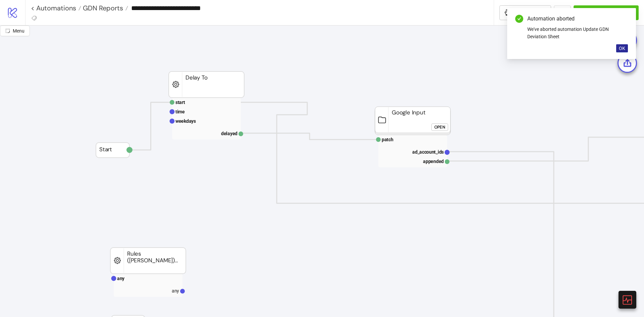
click at [515, 51] on button "OK" at bounding box center [622, 48] width 12 height 8
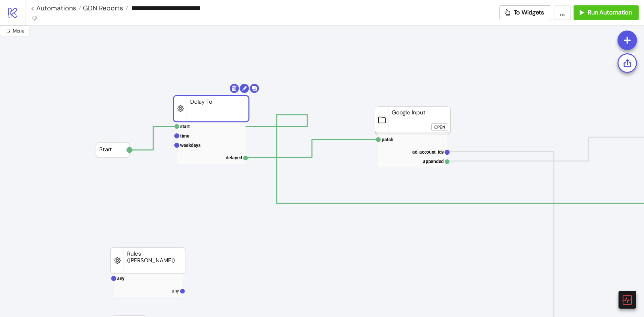
drag, startPoint x: 199, startPoint y: 84, endPoint x: 204, endPoint y: 108, distance: 24.6
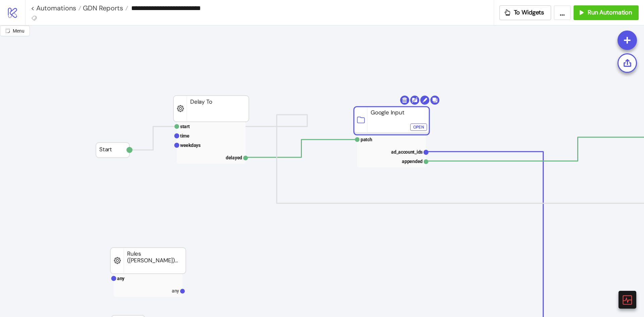
drag, startPoint x: 393, startPoint y: 123, endPoint x: 382, endPoint y: 127, distance: 11.3
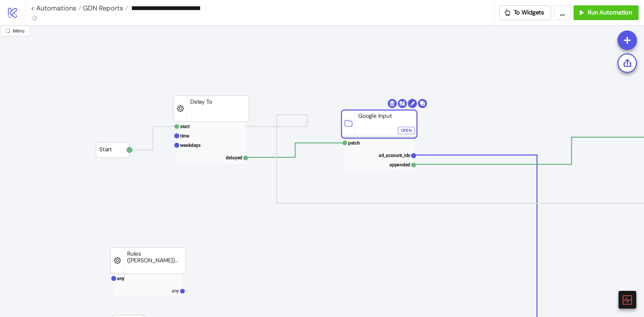
click at [405, 129] on div "Open" at bounding box center [406, 131] width 11 height 8
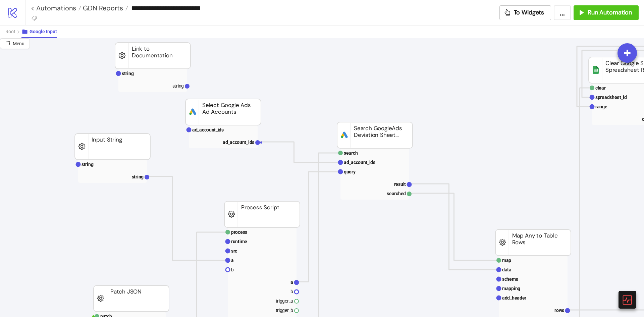
scroll to position [34, 0]
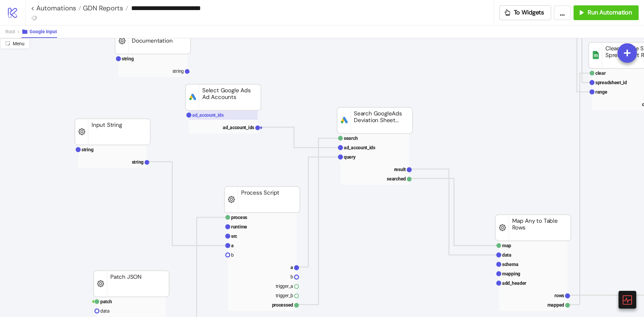
click at [212, 115] on text "ad_account_ids" at bounding box center [208, 114] width 32 height 5
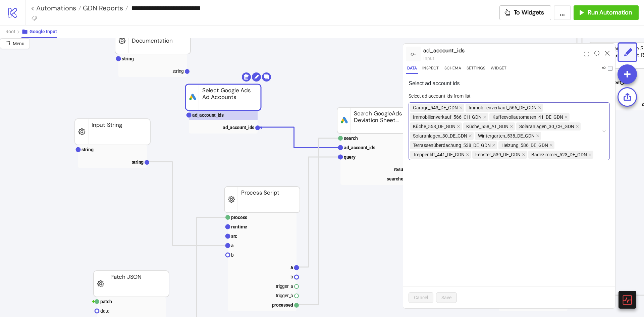
click at [515, 155] on div "Garage_543_DE_GDN Immobilienverkauf_566_DE_GDN Immobilienverkauf_566_CH_GDN Kaf…" at bounding box center [509, 131] width 201 height 58
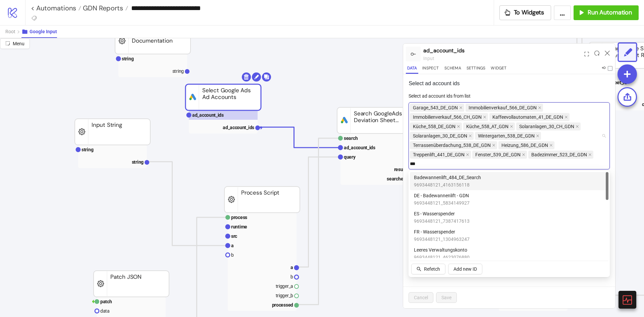
type input "****"
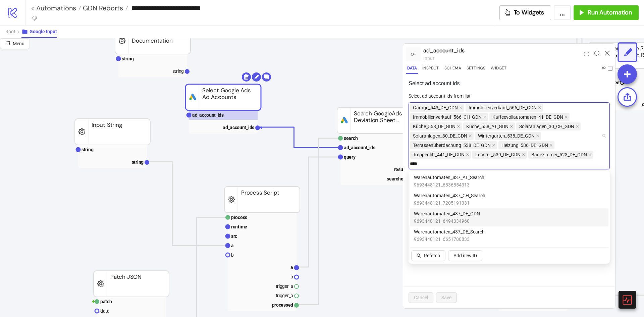
click at [499, 219] on div "Warenautomaten_437_DE_GDN 9693448121_6494334960" at bounding box center [509, 217] width 191 height 15
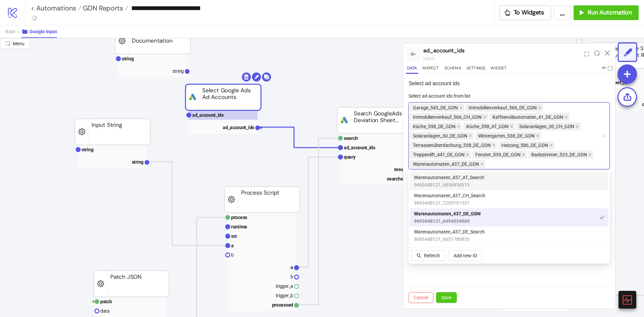
click at [515, 168] on div "Garage_543_DE_GDN Immobilienverkauf_566_DE_GDN Immobilienverkauf_566_CH_GDN Kaf…" at bounding box center [506, 136] width 192 height 66
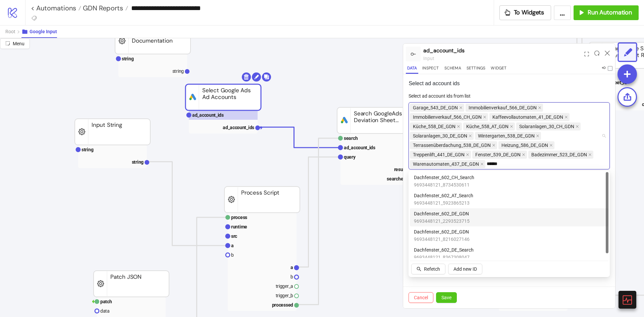
scroll to position [5, 0]
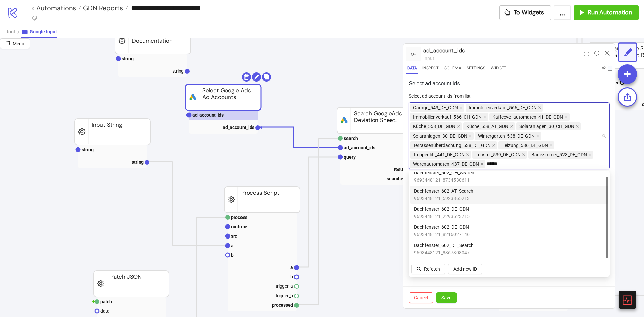
type input "******"
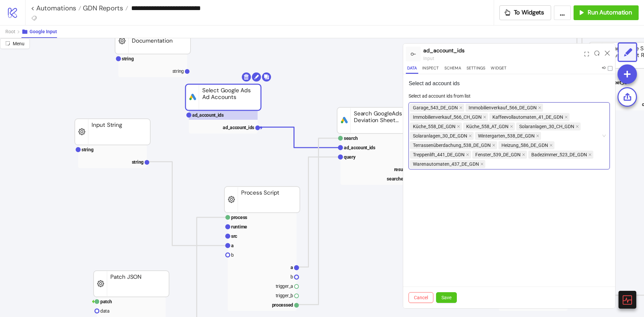
click at [500, 168] on form "Select ad account ids from list Garage_543_DE_GDN, Immobilienverkauf_566_DE_GDN…" at bounding box center [509, 134] width 201 height 85
click at [504, 162] on div "Garage_543_DE_GDN Immobilienverkauf_566_DE_GDN Immobilienverkauf_566_CH_GDN Kaf…" at bounding box center [506, 136] width 192 height 66
type input "*********"
drag, startPoint x: 511, startPoint y: 164, endPoint x: 496, endPoint y: 162, distance: 14.9
click at [496, 162] on div "Garage_543_DE_GDN Immobilienverkauf_566_DE_GDN Immobilienverkauf_566_CH_GDN Kaf…" at bounding box center [506, 136] width 192 height 66
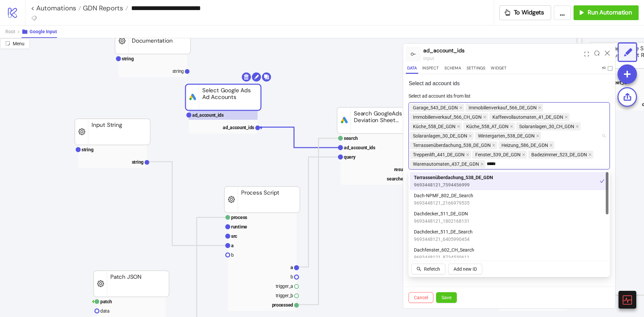
type input "******"
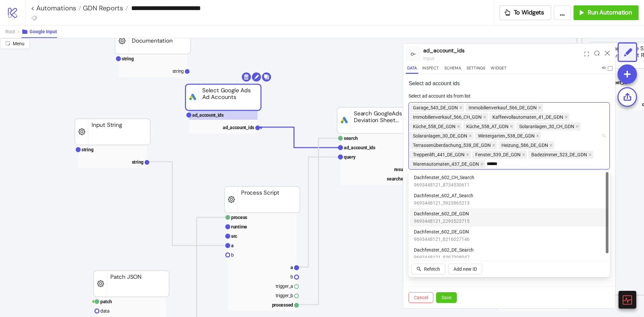
click at [477, 219] on div "Dachfenster_602_DE_GDN 9693448121_2293523715" at bounding box center [509, 217] width 191 height 15
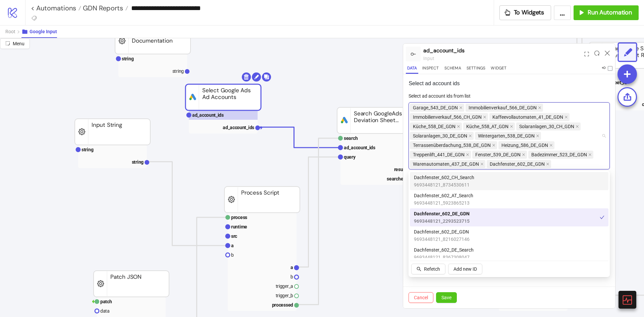
click at [515, 163] on div "Garage_543_DE_GDN Immobilienverkauf_566_DE_GDN Immobilienverkauf_566_CH_GDN Kaf…" at bounding box center [506, 136] width 192 height 66
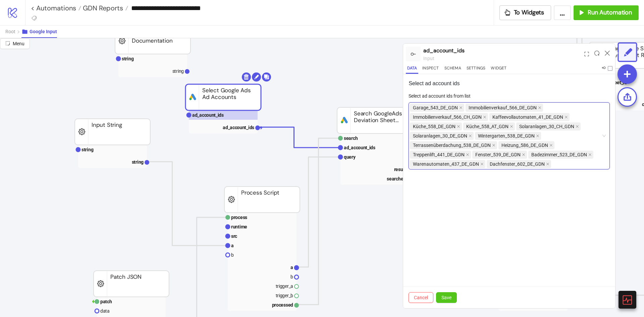
click at [458, 245] on div "Cancel Save" at bounding box center [509, 297] width 212 height 22
click at [447, 245] on span "Save" at bounding box center [446, 297] width 10 height 5
click at [515, 51] on icon at bounding box center [607, 53] width 5 height 5
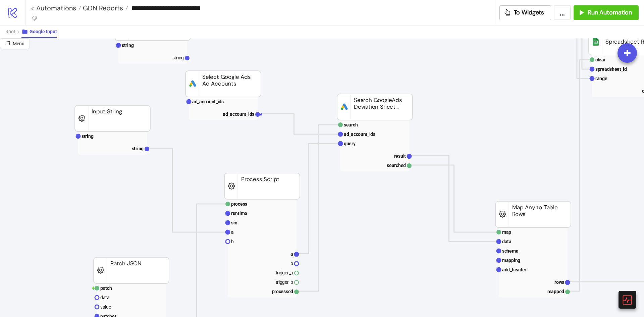
scroll to position [0, 0]
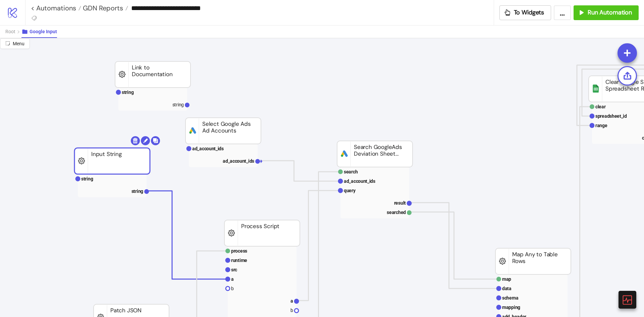
drag, startPoint x: 126, startPoint y: 153, endPoint x: 65, endPoint y: 85, distance: 91.9
click at [14, 34] on span "Root" at bounding box center [10, 31] width 10 height 5
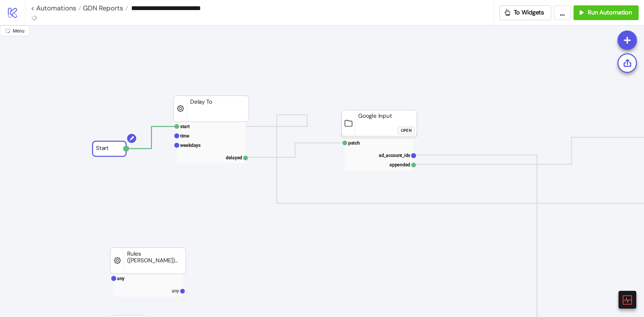
drag, startPoint x: 109, startPoint y: 148, endPoint x: 169, endPoint y: 122, distance: 65.7
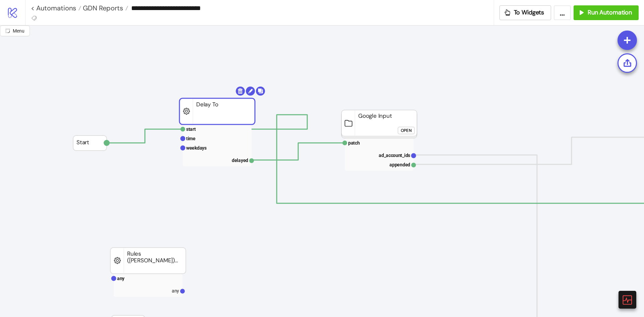
drag, startPoint x: 193, startPoint y: 114, endPoint x: 200, endPoint y: 97, distance: 18.1
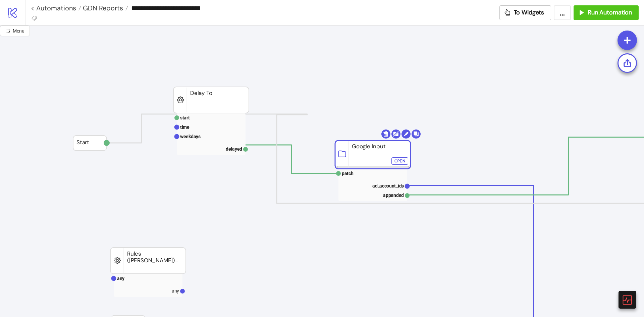
drag, startPoint x: 359, startPoint y: 127, endPoint x: 351, endPoint y: 147, distance: 21.7
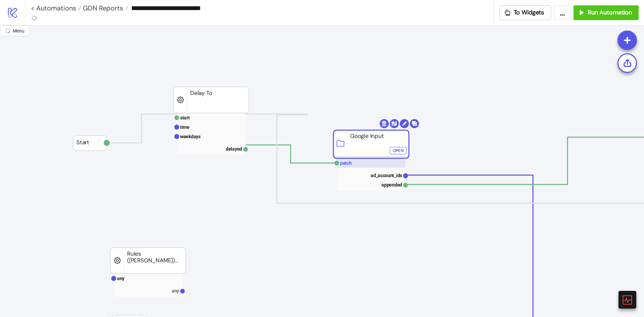
click at [348, 164] on text "patch" at bounding box center [346, 162] width 12 height 5
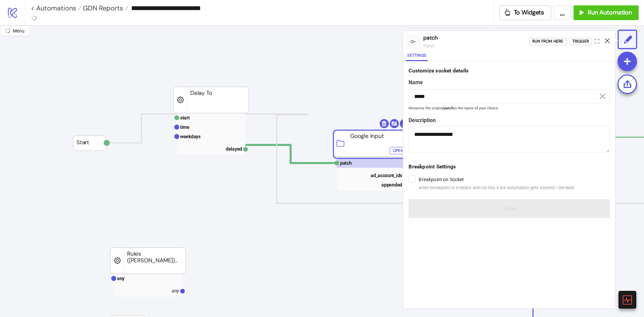
click at [515, 41] on icon at bounding box center [607, 40] width 5 height 5
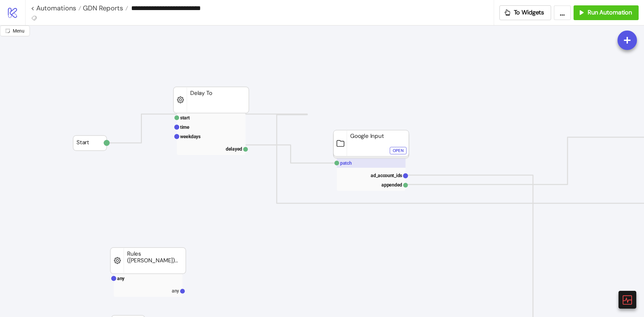
click at [379, 159] on rect at bounding box center [371, 162] width 69 height 9
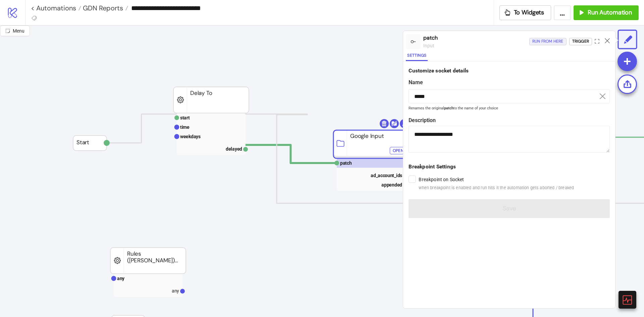
click at [515, 42] on div "Run from here" at bounding box center [547, 42] width 31 height 8
